Goal: Task Accomplishment & Management: Manage account settings

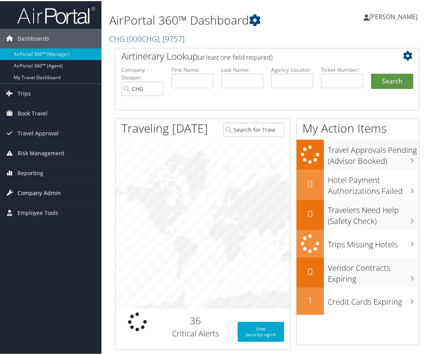
click at [54, 190] on span "Company Admin" at bounding box center [39, 192] width 43 height 20
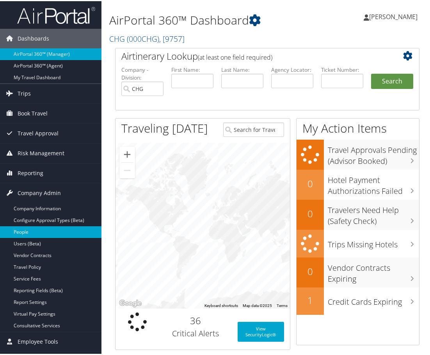
click at [32, 229] on link "People" at bounding box center [50, 231] width 101 height 12
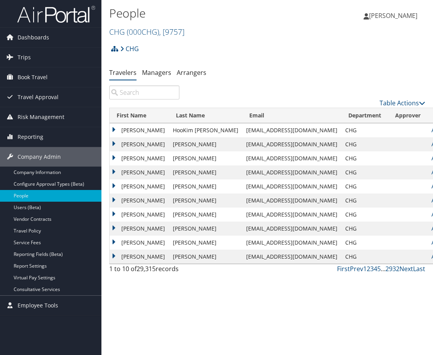
click at [134, 92] on input "search" at bounding box center [144, 92] width 70 height 14
paste input "lhavemei@gmail.com"
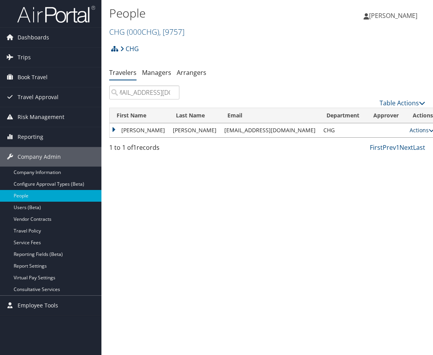
type input "lhavemei@gmail.com"
click at [410, 131] on link "Actions" at bounding box center [422, 129] width 25 height 7
click at [376, 155] on link "View Profile" at bounding box center [377, 154] width 72 height 13
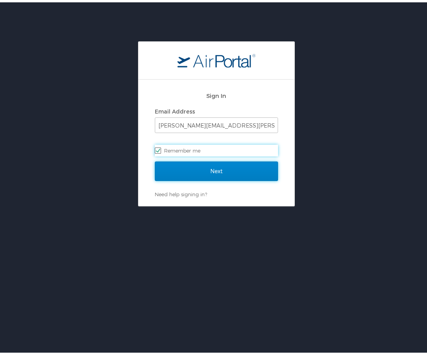
click at [197, 170] on input "Next" at bounding box center [216, 169] width 123 height 20
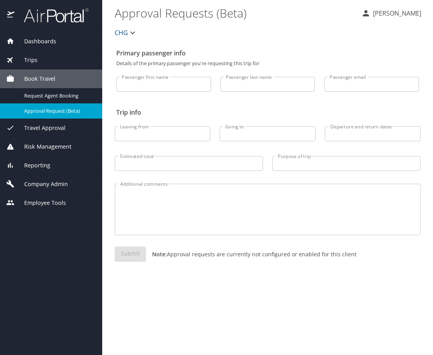
click at [50, 181] on span "Company Admin" at bounding box center [40, 184] width 53 height 9
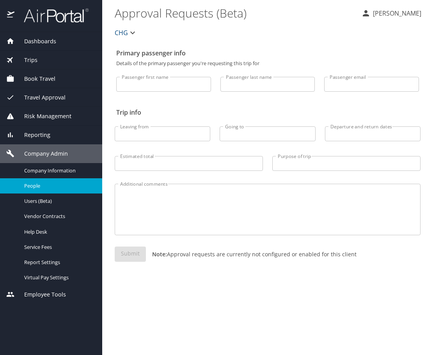
click at [42, 185] on span "People" at bounding box center [58, 185] width 69 height 7
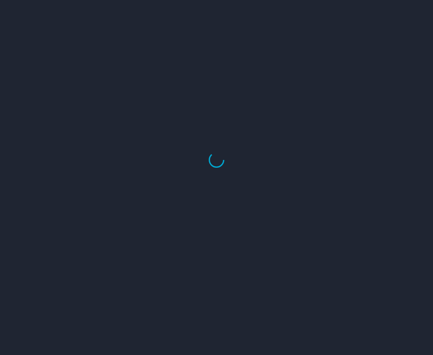
select select "US"
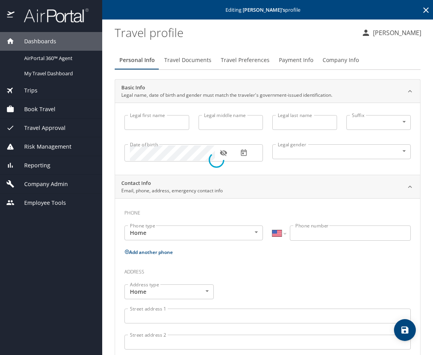
type input "[PERSON_NAME]"
type input "[DEMOGRAPHIC_DATA]"
select select "US"
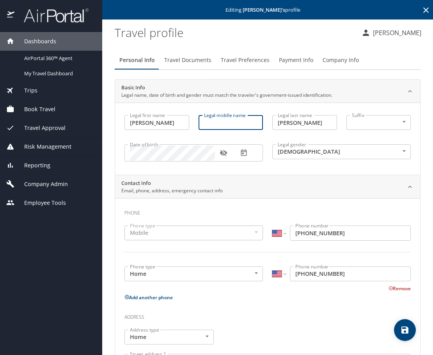
click at [219, 127] on input "Legal middle name" at bounding box center [231, 122] width 65 height 15
paste input "[PERSON_NAME]"
type input "[PERSON_NAME]"
click at [258, 208] on h3 "Phone" at bounding box center [267, 210] width 286 height 13
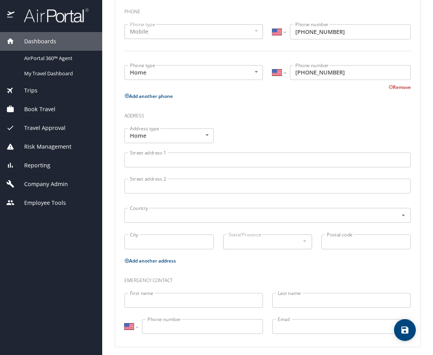
scroll to position [206, 0]
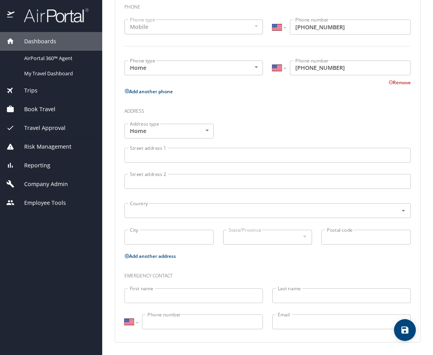
click at [0, 355] on div at bounding box center [0, 360] width 0 height 10
click at [406, 332] on icon "save" at bounding box center [404, 329] width 7 height 7
select select "US"
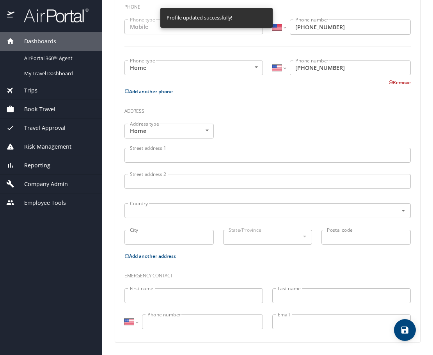
select select "US"
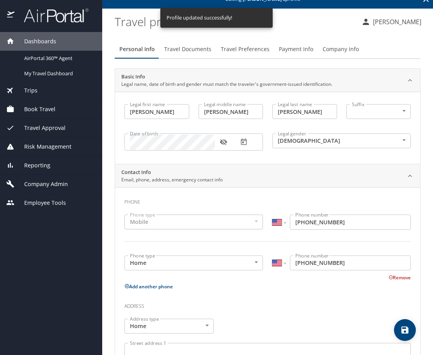
scroll to position [0, 0]
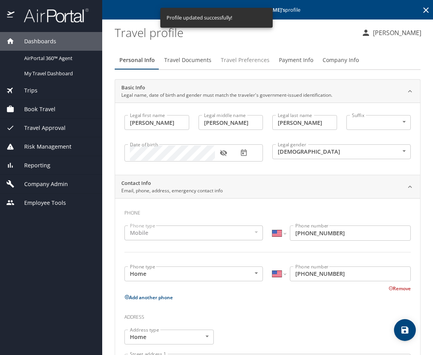
click at [235, 59] on span "Travel Preferences" at bounding box center [245, 60] width 49 height 10
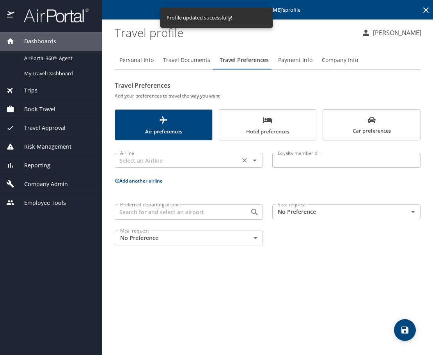
click at [204, 165] on input "text" at bounding box center [177, 160] width 121 height 10
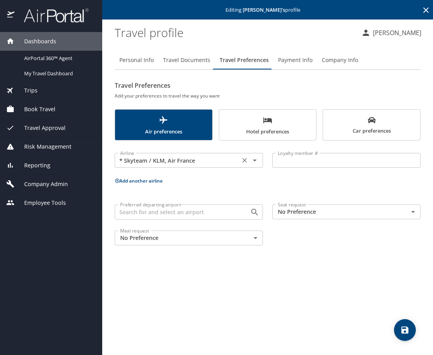
drag, startPoint x: 160, startPoint y: 153, endPoint x: 159, endPoint y: 161, distance: 8.2
click at [160, 153] on div "* Skyteam / KLM, Air France Airline" at bounding box center [189, 160] width 148 height 15
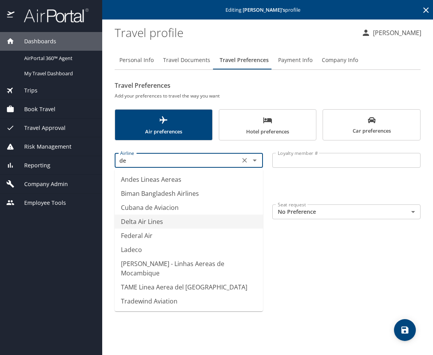
click at [158, 222] on li "Delta Air Lines" at bounding box center [189, 222] width 148 height 14
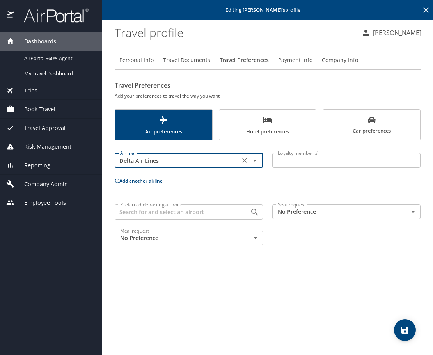
type input "Delta Air Lines"
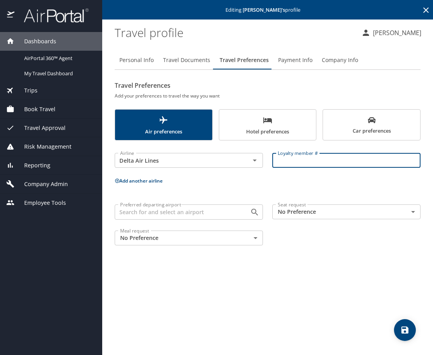
click at [290, 160] on input "Loyalty member #" at bounding box center [346, 160] width 148 height 15
paste input "9100265058"
type input "9100265058"
click at [309, 275] on div "Personal Info Travel Documents Travel Preferences Payment Info Company Info Tra…" at bounding box center [268, 199] width 306 height 310
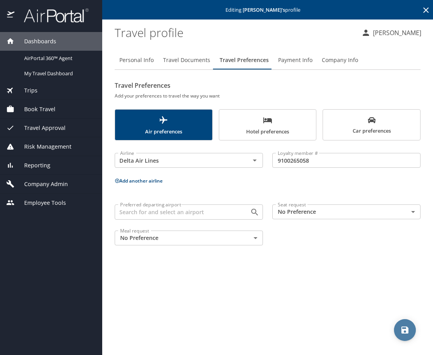
click at [406, 330] on icon "save" at bounding box center [404, 329] width 7 height 7
